Goal: Navigation & Orientation: Find specific page/section

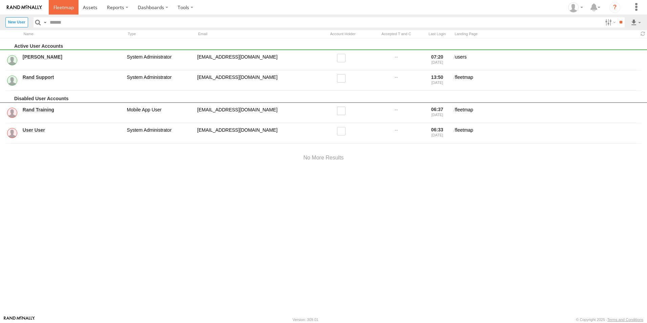
click at [66, 5] on span at bounding box center [63, 7] width 20 height 6
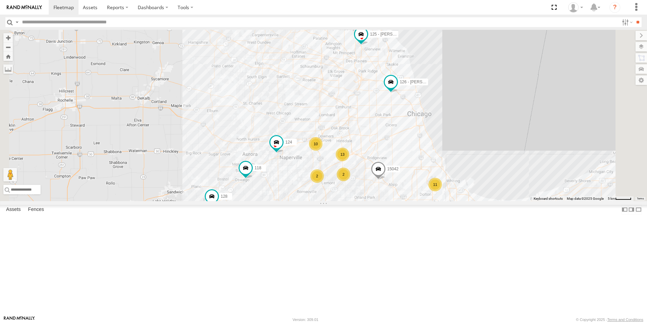
click at [349, 161] on div "13" at bounding box center [343, 155] width 14 height 14
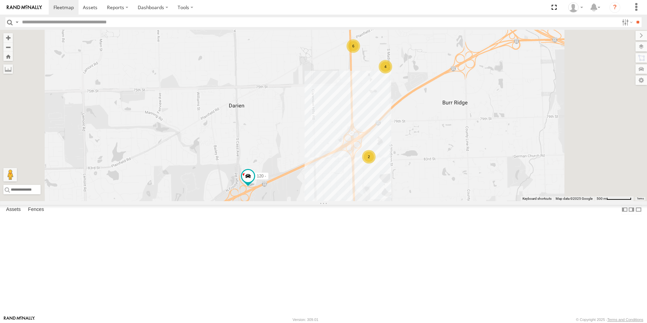
click at [20, 9] on img at bounding box center [24, 7] width 35 height 5
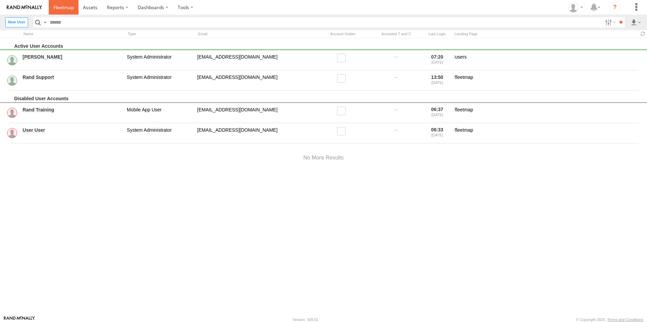
click at [61, 3] on link at bounding box center [64, 7] width 30 height 15
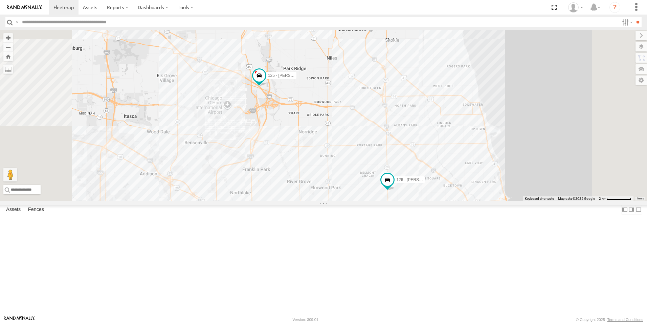
click at [13, 4] on link at bounding box center [24, 7] width 49 height 15
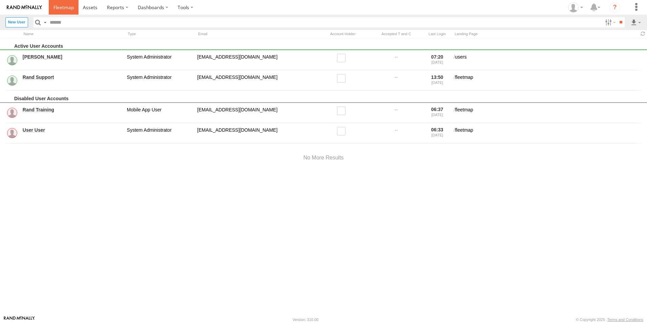
click at [52, 8] on link at bounding box center [64, 7] width 30 height 15
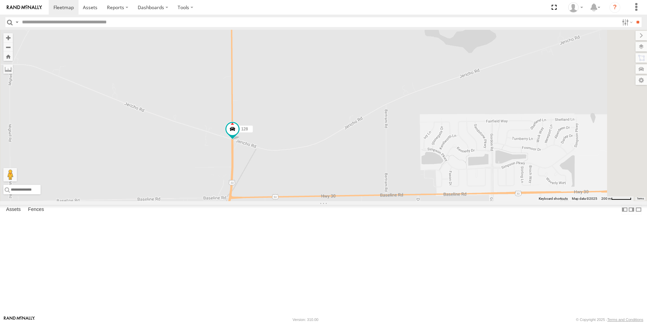
drag, startPoint x: 323, startPoint y: 211, endPoint x: 291, endPoint y: 61, distance: 153.0
click at [291, 61] on div "119 126 - Cory F 125 - Ken 128 118 15042 124" at bounding box center [323, 115] width 647 height 171
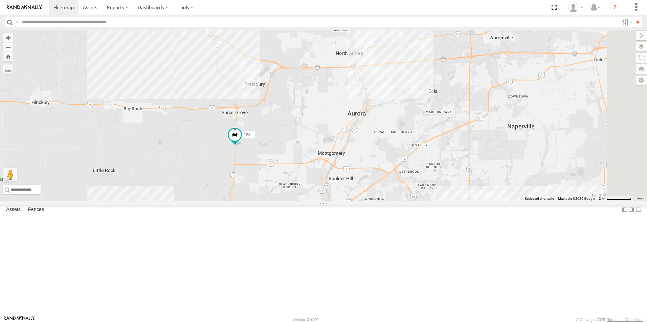
click at [30, 10] on link at bounding box center [24, 7] width 49 height 15
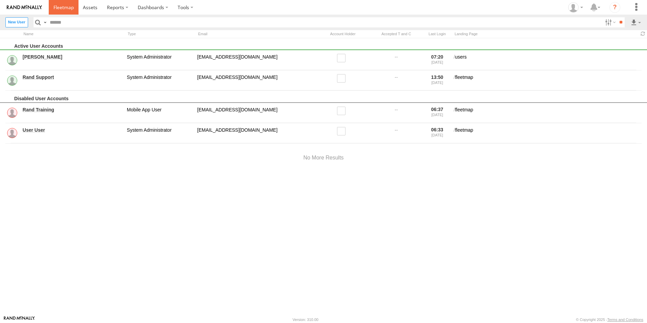
click at [58, 7] on span at bounding box center [63, 7] width 20 height 6
